Goal: Task Accomplishment & Management: Manage account settings

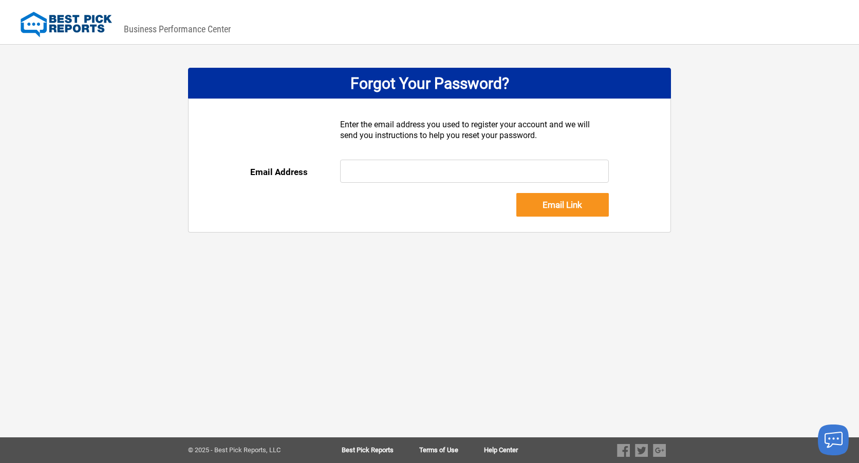
click at [433, 170] on input "text" at bounding box center [474, 171] width 269 height 23
type input "micah@dalworth.com"
click at [569, 203] on input "Email Link" at bounding box center [562, 205] width 92 height 24
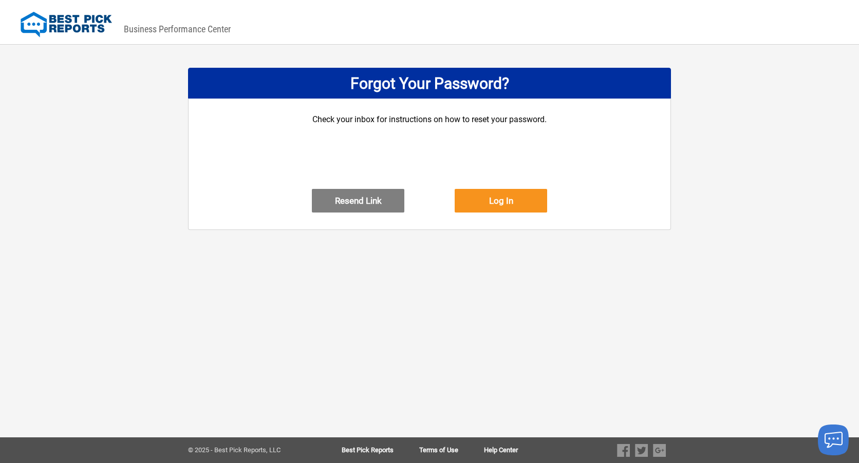
drag, startPoint x: 397, startPoint y: 284, endPoint x: 390, endPoint y: 263, distance: 21.9
click at [397, 284] on div "DASHBOARD PREVIEW DASHBOARD PREVIEW You are viewing this company dashboard as a…" at bounding box center [429, 231] width 859 height 463
click at [371, 211] on button "Resend Link" at bounding box center [358, 201] width 92 height 24
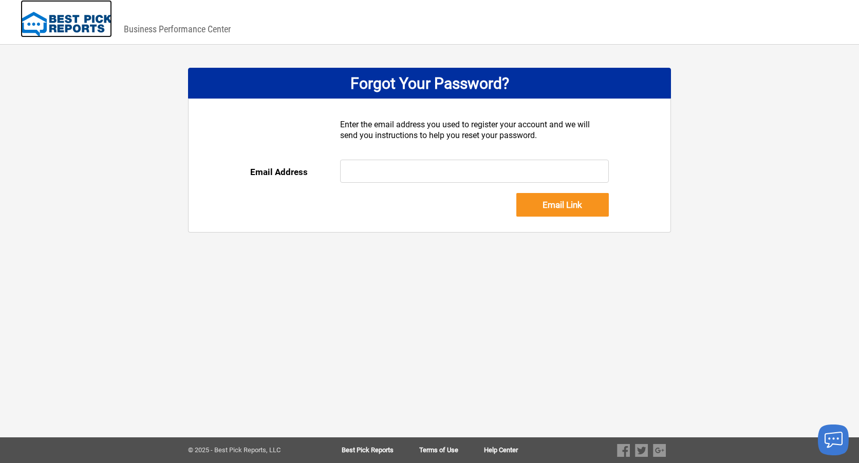
click at [63, 20] on img at bounding box center [66, 25] width 91 height 26
